Goal: Task Accomplishment & Management: Manage account settings

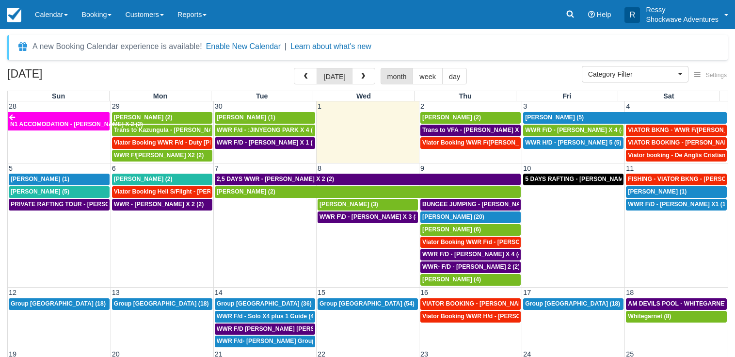
select select
click at [456, 160] on td "Viator Booking WWR F/[PERSON_NAME] X 2 (2)" at bounding box center [470, 149] width 103 height 25
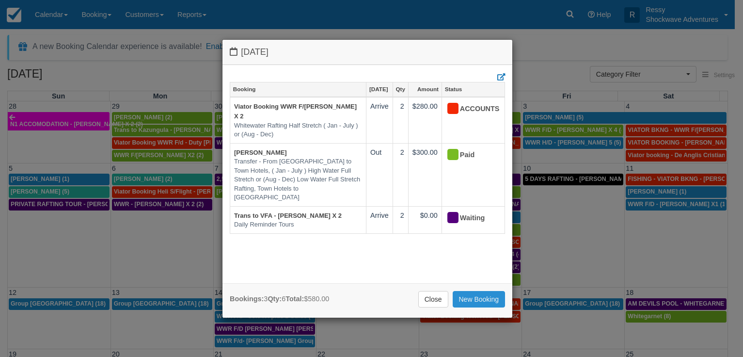
click at [479, 298] on link "New Booking" at bounding box center [479, 299] width 53 height 16
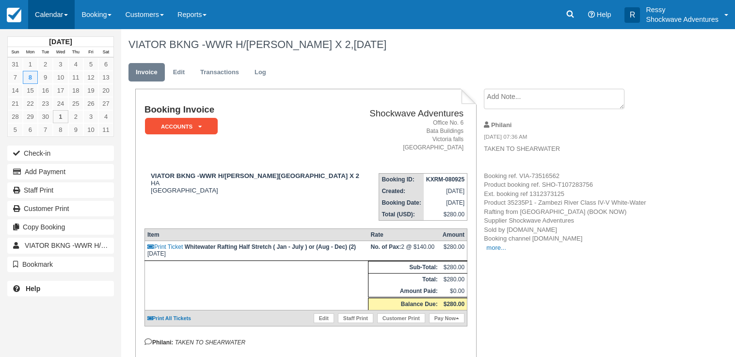
click at [67, 19] on link "Calendar" at bounding box center [51, 14] width 47 height 29
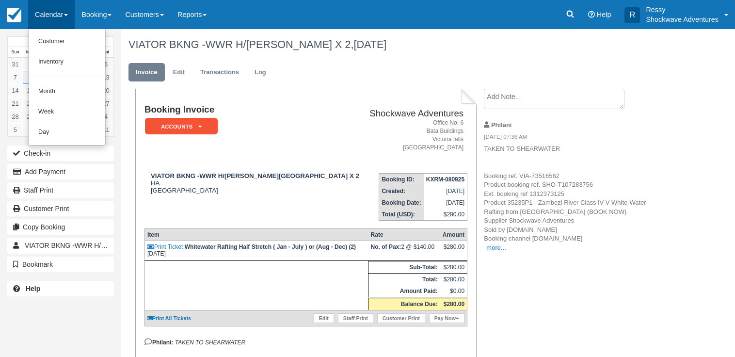
click at [63, 12] on link "Calendar" at bounding box center [51, 14] width 47 height 29
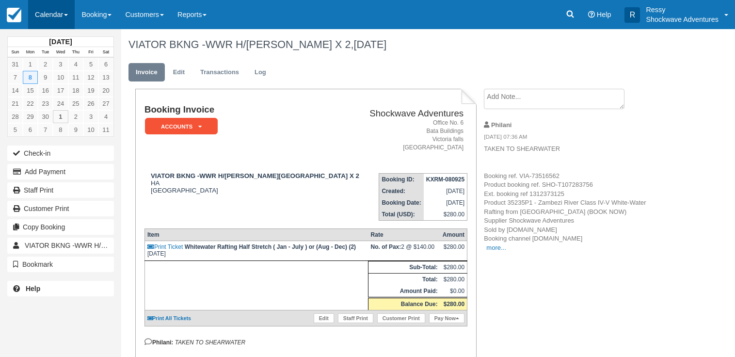
click at [64, 12] on link "Calendar" at bounding box center [51, 14] width 47 height 29
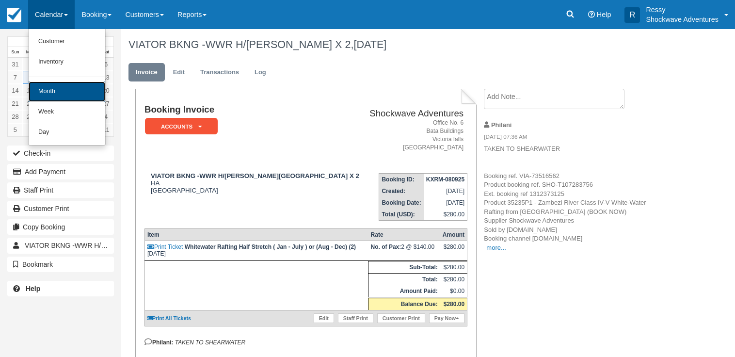
click at [87, 95] on link "Month" at bounding box center [67, 91] width 77 height 20
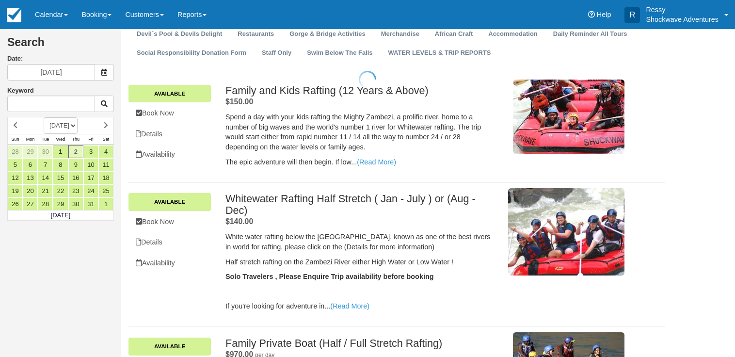
scroll to position [99, 0]
click at [166, 222] on link "Book Now" at bounding box center [169, 222] width 82 height 20
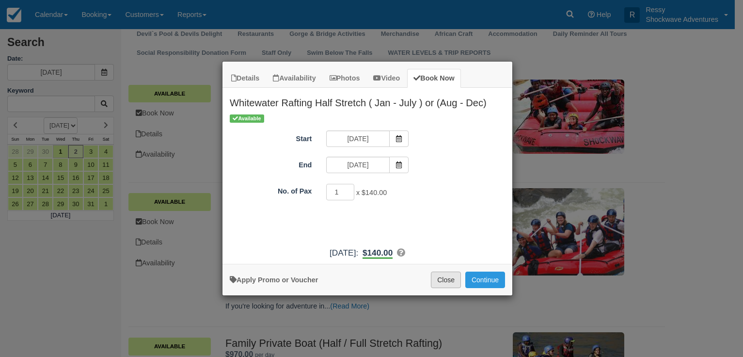
click at [440, 278] on button "Close" at bounding box center [446, 279] width 30 height 16
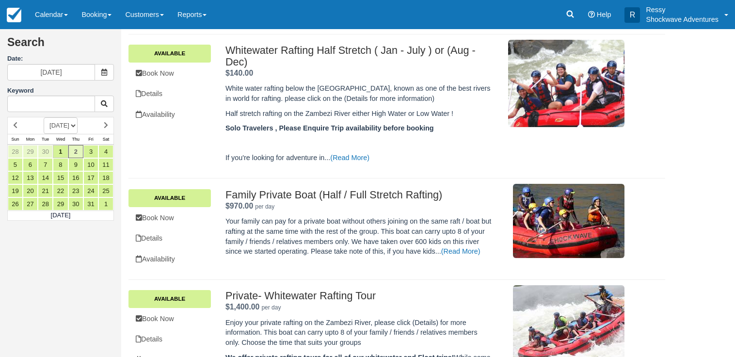
scroll to position [0, 0]
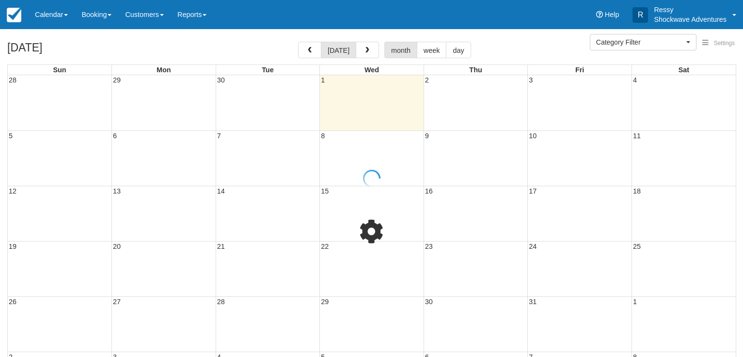
select select
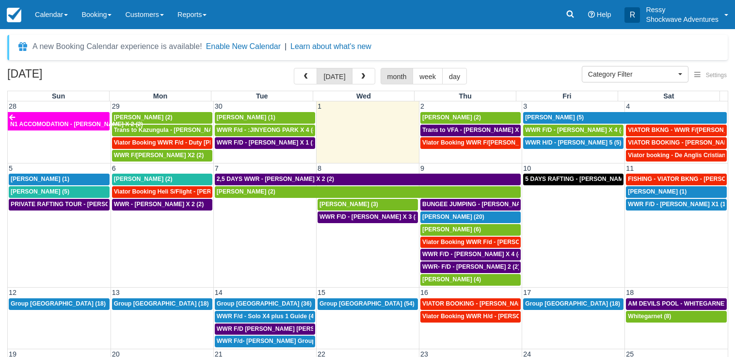
click at [471, 156] on td "Viator Booking WWR F/d - Stevenson, Keifer X 2 (2)" at bounding box center [470, 149] width 103 height 25
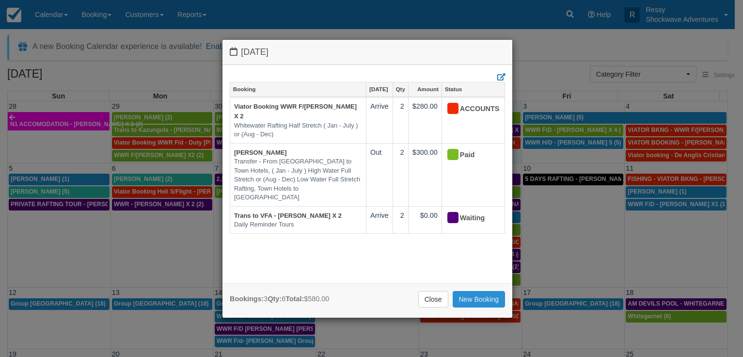
click at [478, 296] on link "New Booking" at bounding box center [479, 299] width 53 height 16
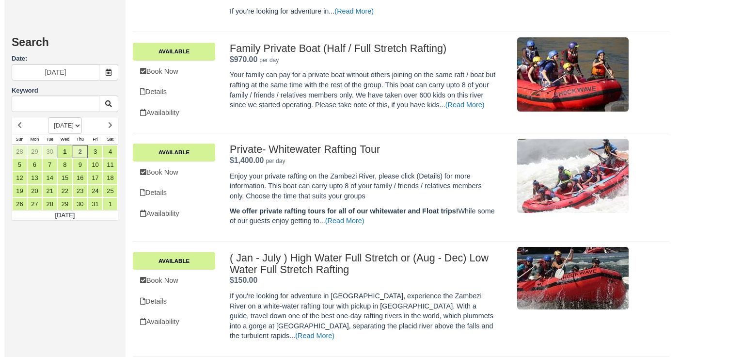
scroll to position [396, 0]
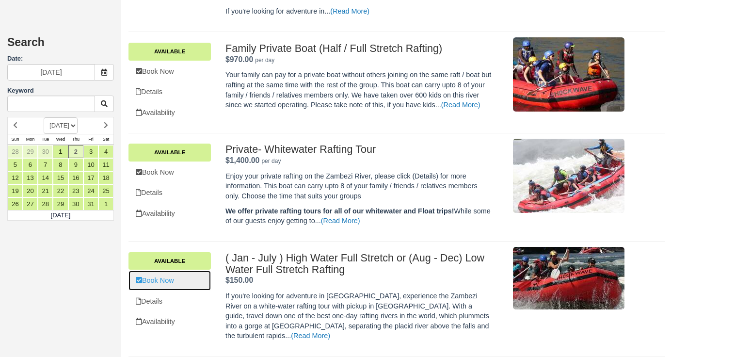
click at [176, 280] on link "Book Now" at bounding box center [169, 280] width 82 height 20
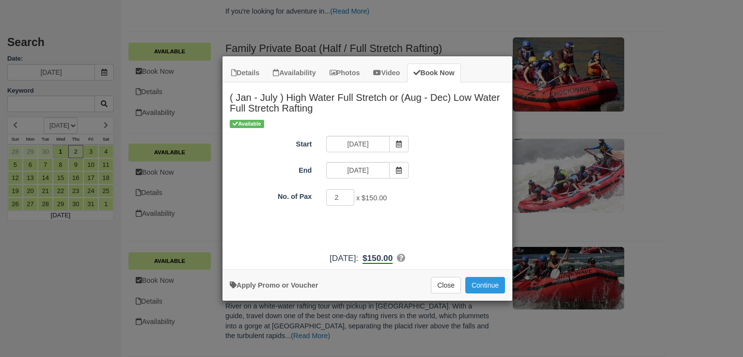
click at [348, 195] on input "2" at bounding box center [340, 197] width 28 height 16
type input "3"
click at [348, 195] on input "3" at bounding box center [340, 197] width 28 height 16
click at [471, 282] on button "Continue" at bounding box center [485, 285] width 40 height 16
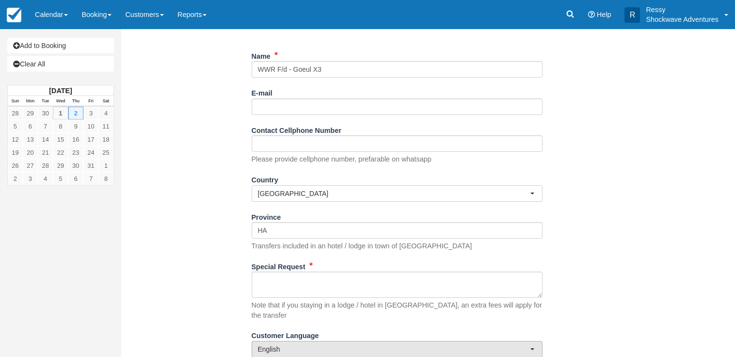
scroll to position [142, 0]
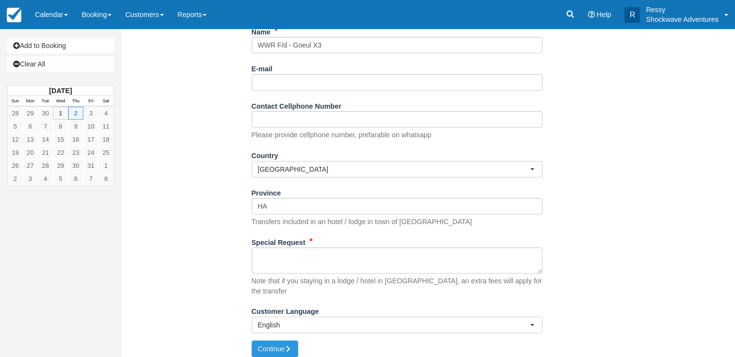
type input "WWR F/d - Goeul X3"
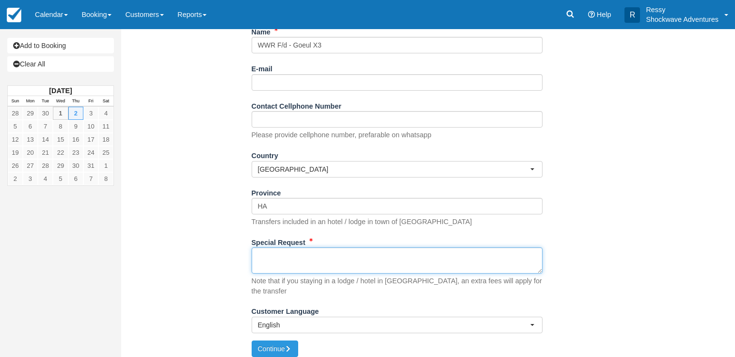
click at [308, 269] on textarea "Special Request" at bounding box center [397, 260] width 291 height 26
type textarea "pickup 0740hrs from N1 hotel Agent: Chibhanzi"
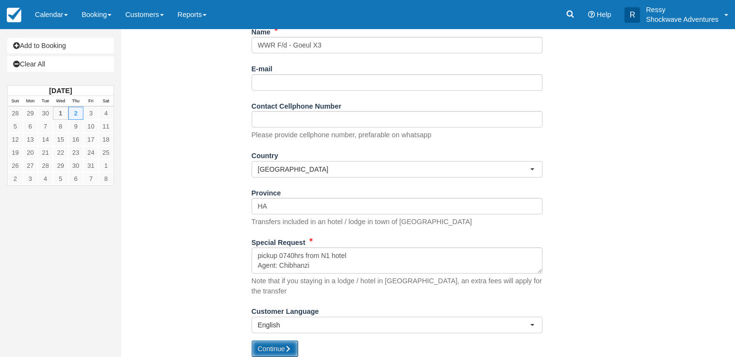
click at [280, 343] on button "Continue" at bounding box center [275, 348] width 47 height 16
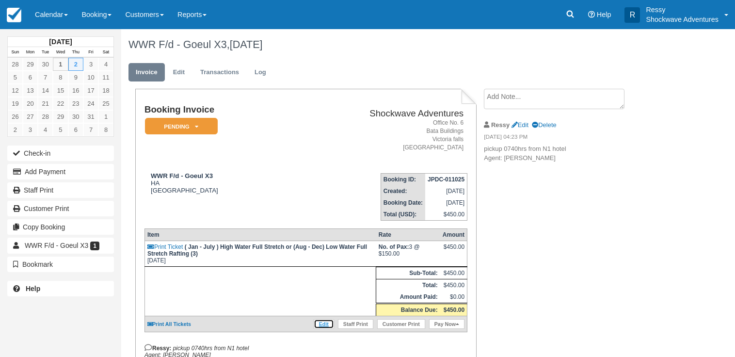
click at [328, 329] on link "Edit" at bounding box center [324, 324] width 20 height 10
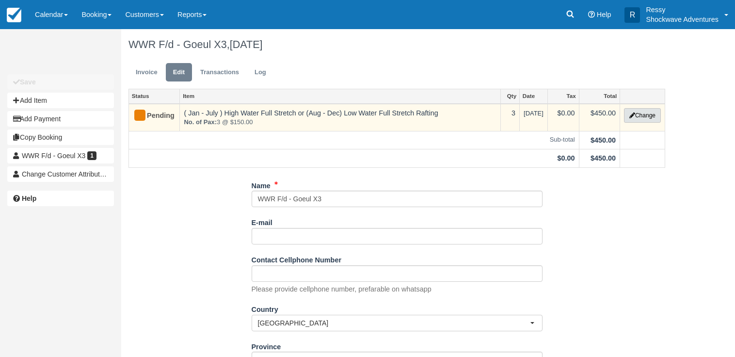
click at [631, 116] on icon "button" at bounding box center [632, 115] width 6 height 6
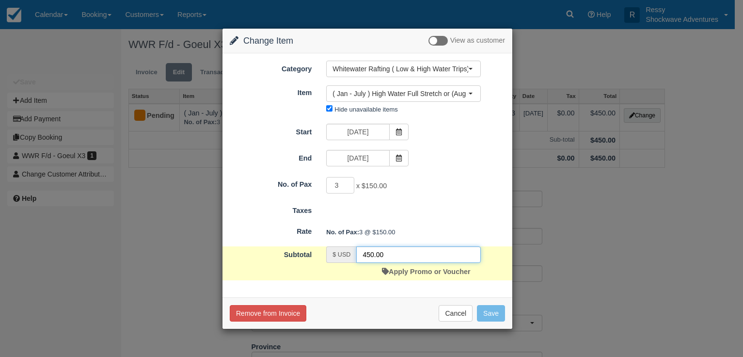
click at [371, 256] on input "450.00" at bounding box center [418, 254] width 125 height 16
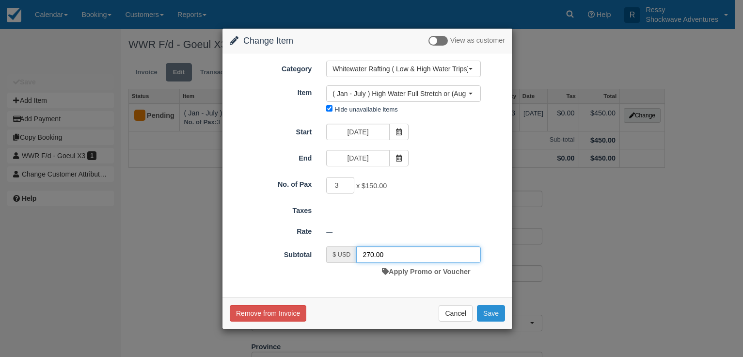
type input "270.00"
click at [492, 319] on button "Save" at bounding box center [491, 313] width 28 height 16
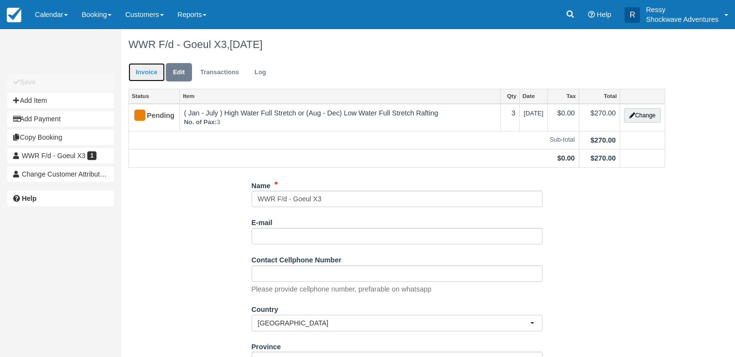
click at [157, 77] on link "Invoice" at bounding box center [146, 72] width 36 height 19
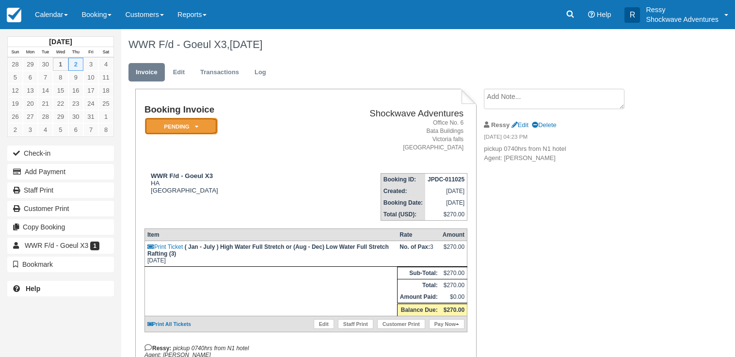
click at [179, 127] on em "Pending" at bounding box center [181, 126] width 73 height 17
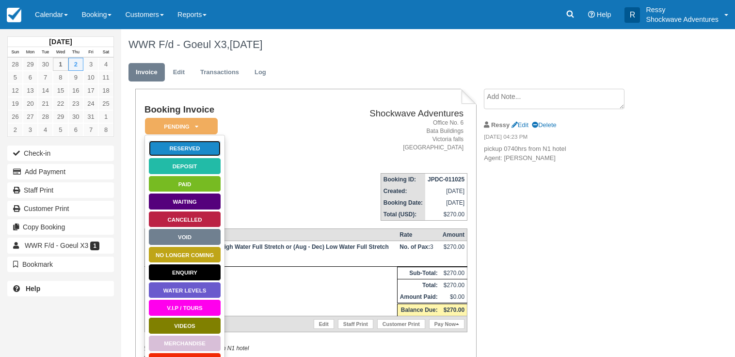
click at [192, 146] on link "Reserved" at bounding box center [184, 148] width 73 height 17
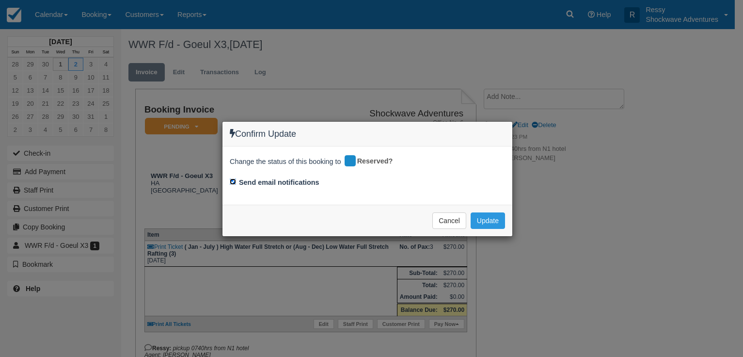
click at [233, 182] on input "Send email notifications" at bounding box center [233, 181] width 6 height 6
checkbox input "false"
click at [491, 221] on button "Update" at bounding box center [488, 220] width 34 height 16
